Goal: Find specific page/section: Find specific page/section

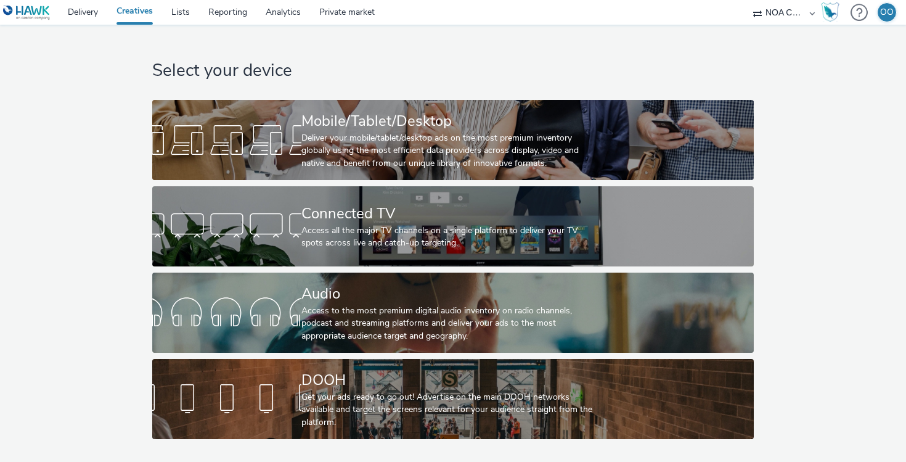
select select "d75b620b-d168-4544-9c23-465456c2ed0f"
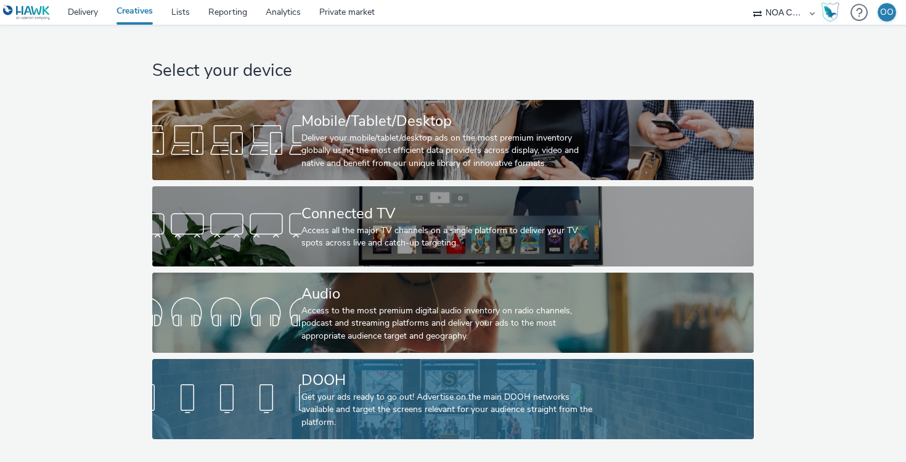
click at [316, 394] on div "Get your ads ready to go out! Advertise on the main DOOH networks available and…" at bounding box center [451, 410] width 298 height 38
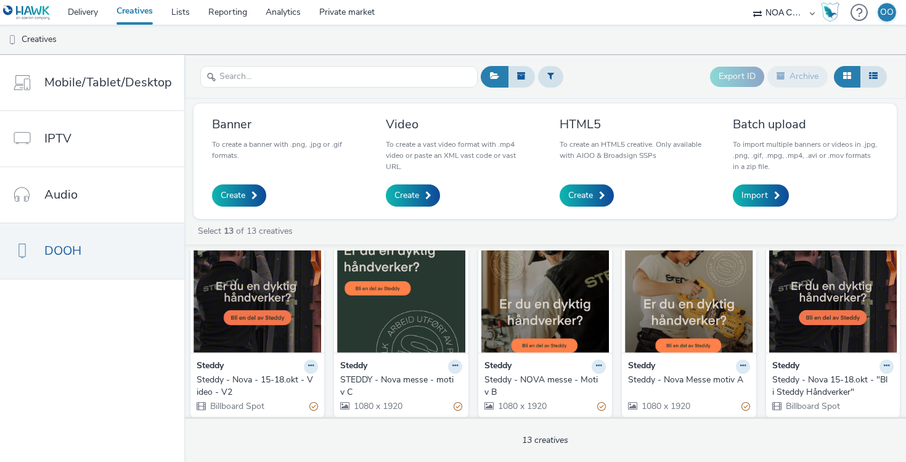
scroll to position [38, 0]
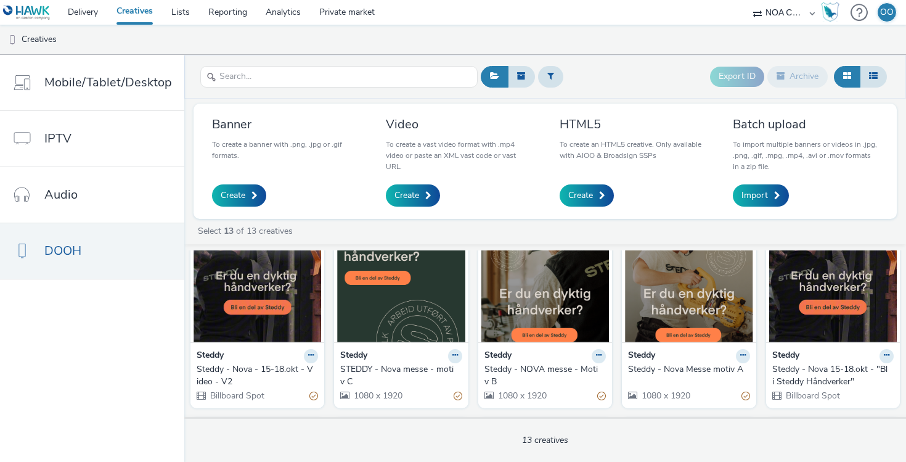
click at [274, 285] on img at bounding box center [258, 282] width 128 height 120
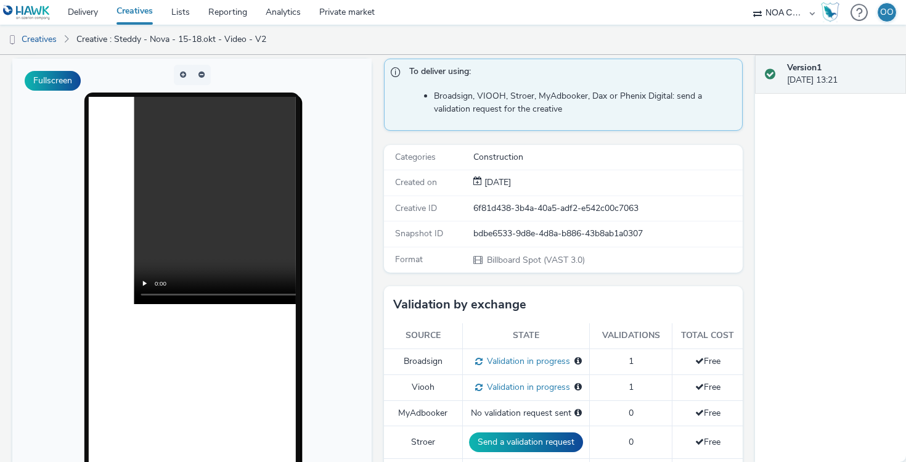
scroll to position [85, 0]
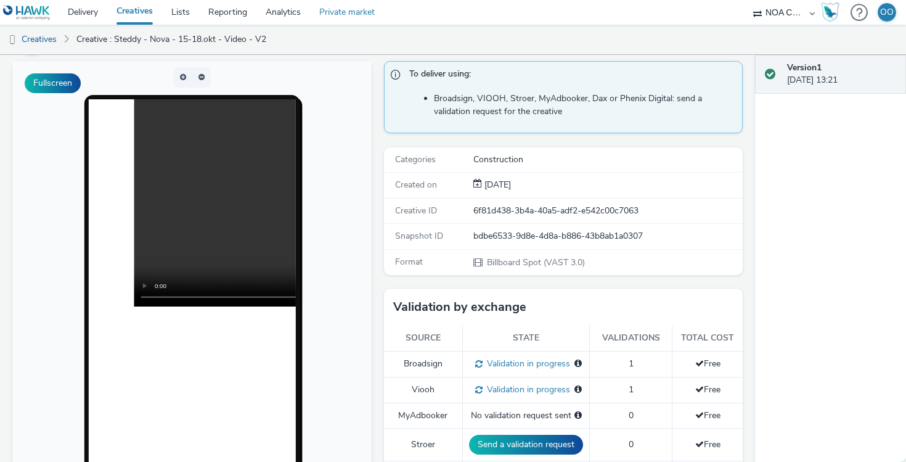
click at [348, 15] on link "Private market" at bounding box center [347, 12] width 74 height 25
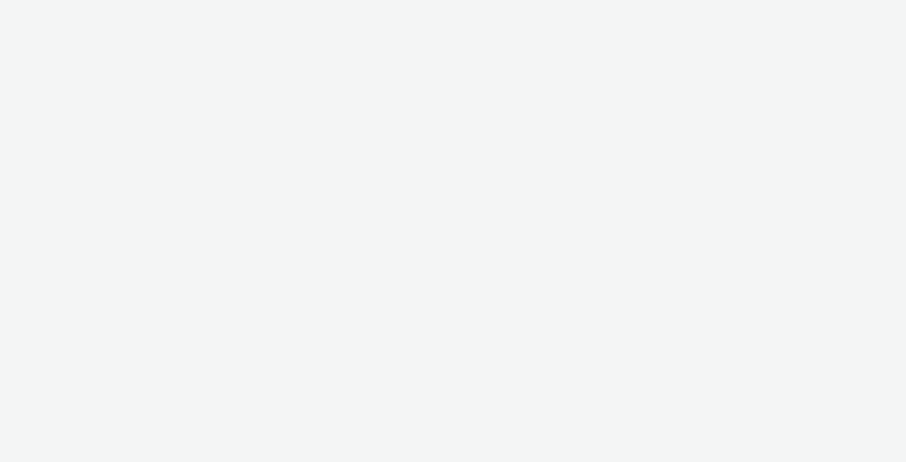
select select "d75b620b-d168-4544-9c23-465456c2ed0f"
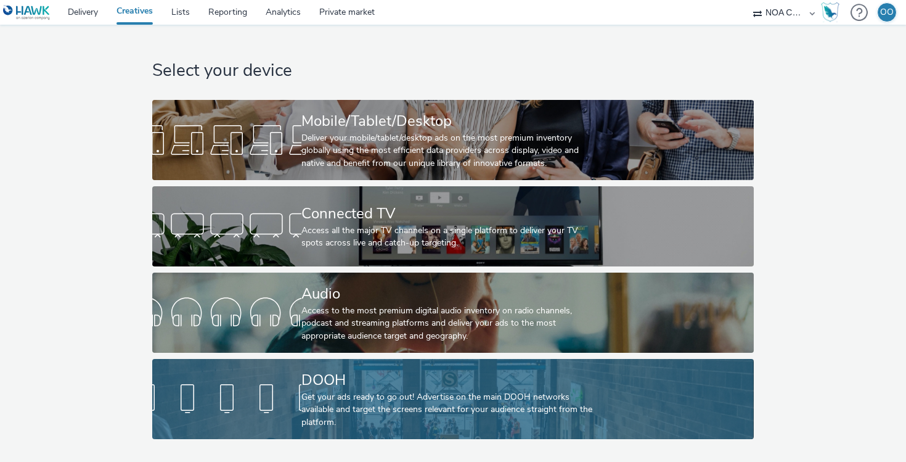
click at [371, 393] on div "Get your ads ready to go out! Advertise on the main DOOH networks available and…" at bounding box center [451, 410] width 298 height 38
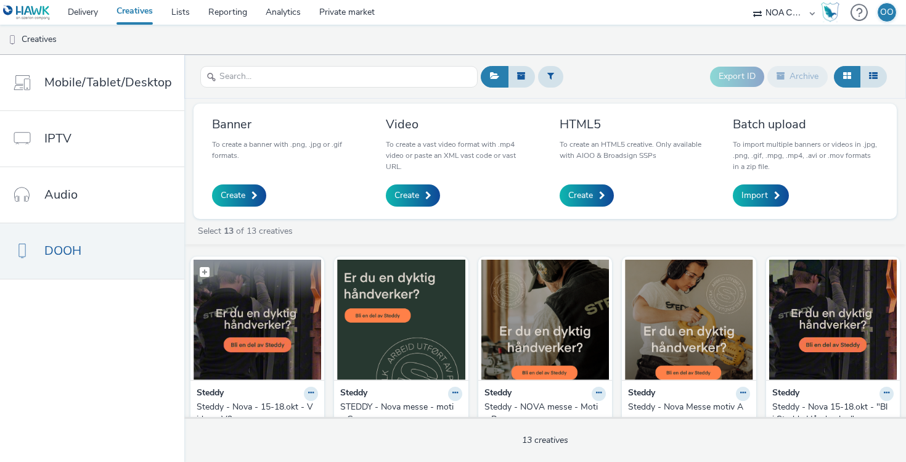
click at [282, 290] on figcaption at bounding box center [258, 279] width 128 height 39
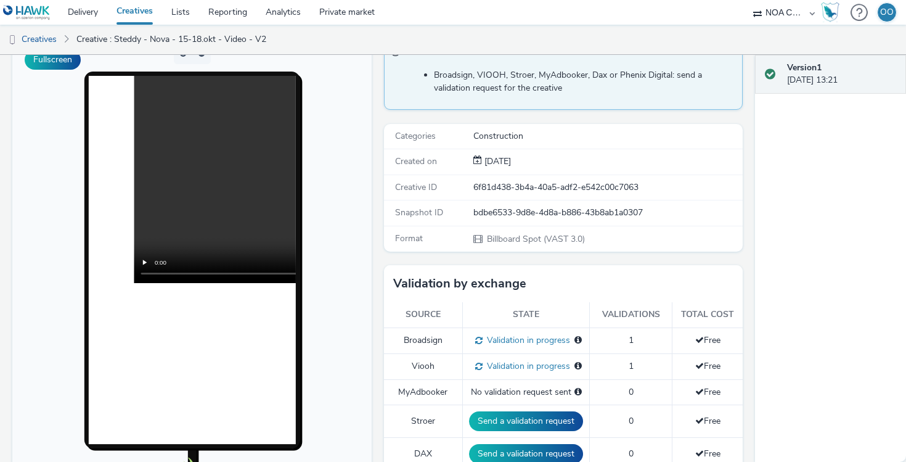
scroll to position [128, 0]
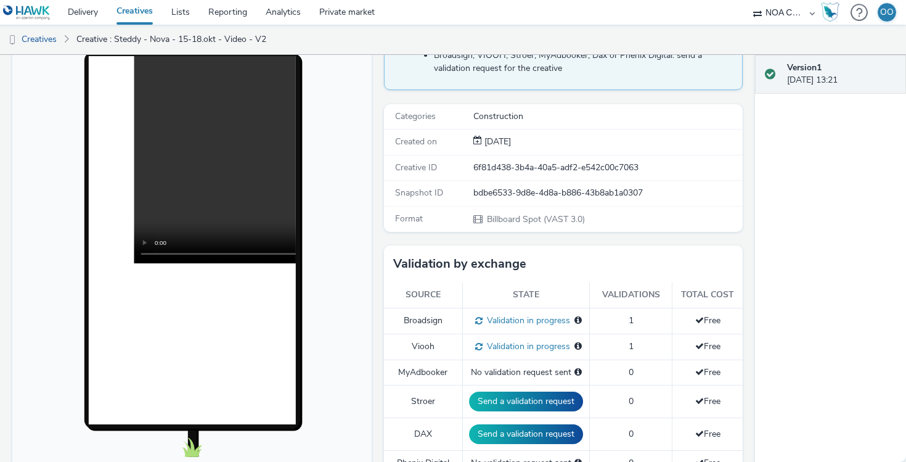
click at [887, 15] on div "OO" at bounding box center [888, 12] width 14 height 18
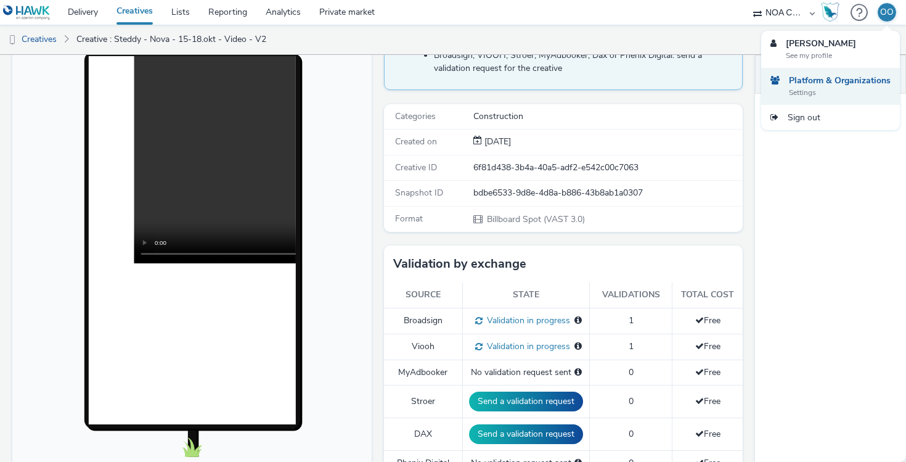
click at [842, 84] on strong "Platform & Organizations" at bounding box center [840, 81] width 102 height 12
